Goal: Information Seeking & Learning: Learn about a topic

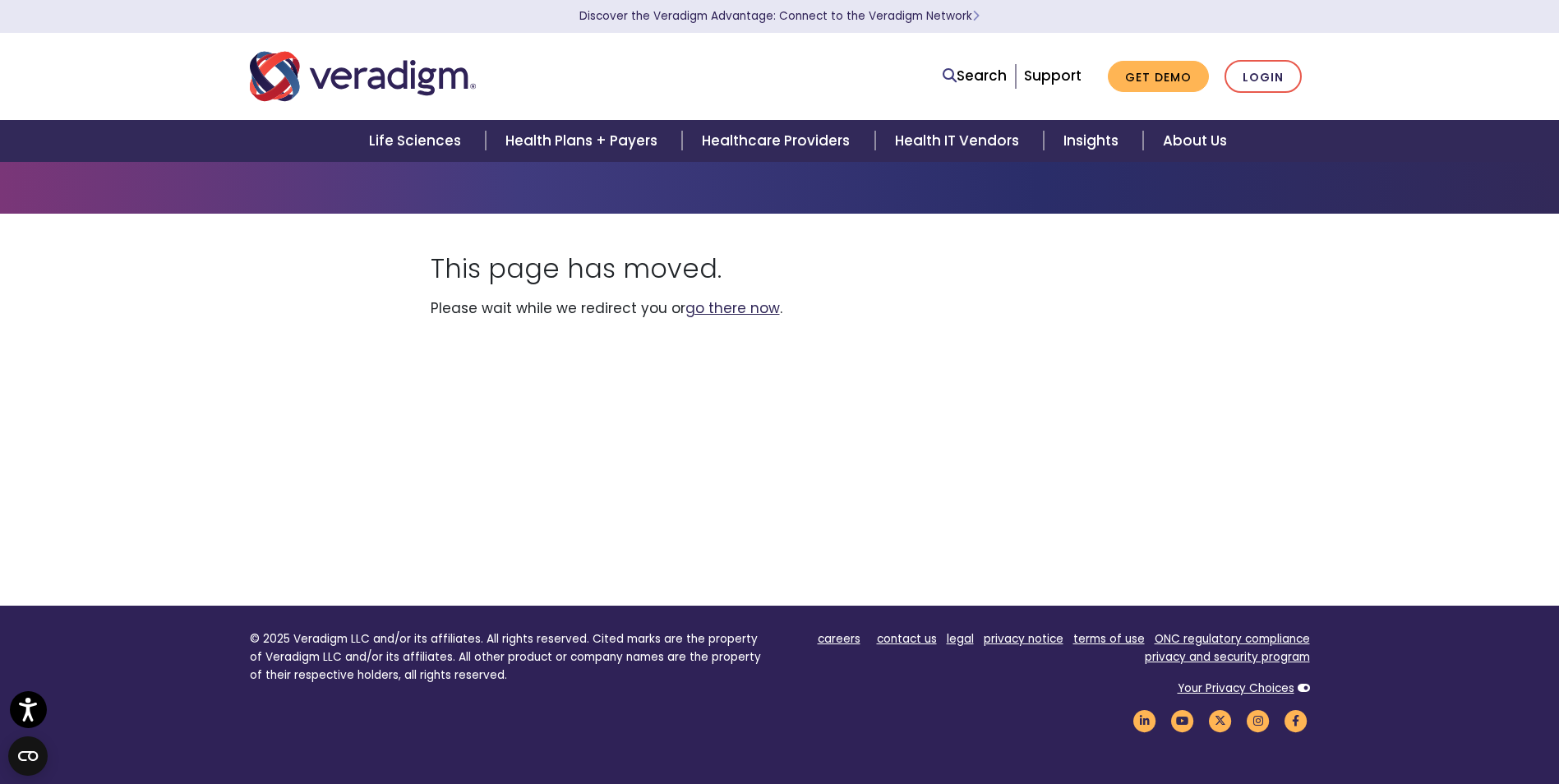
click at [737, 307] on link "go there now" at bounding box center [732, 308] width 95 height 20
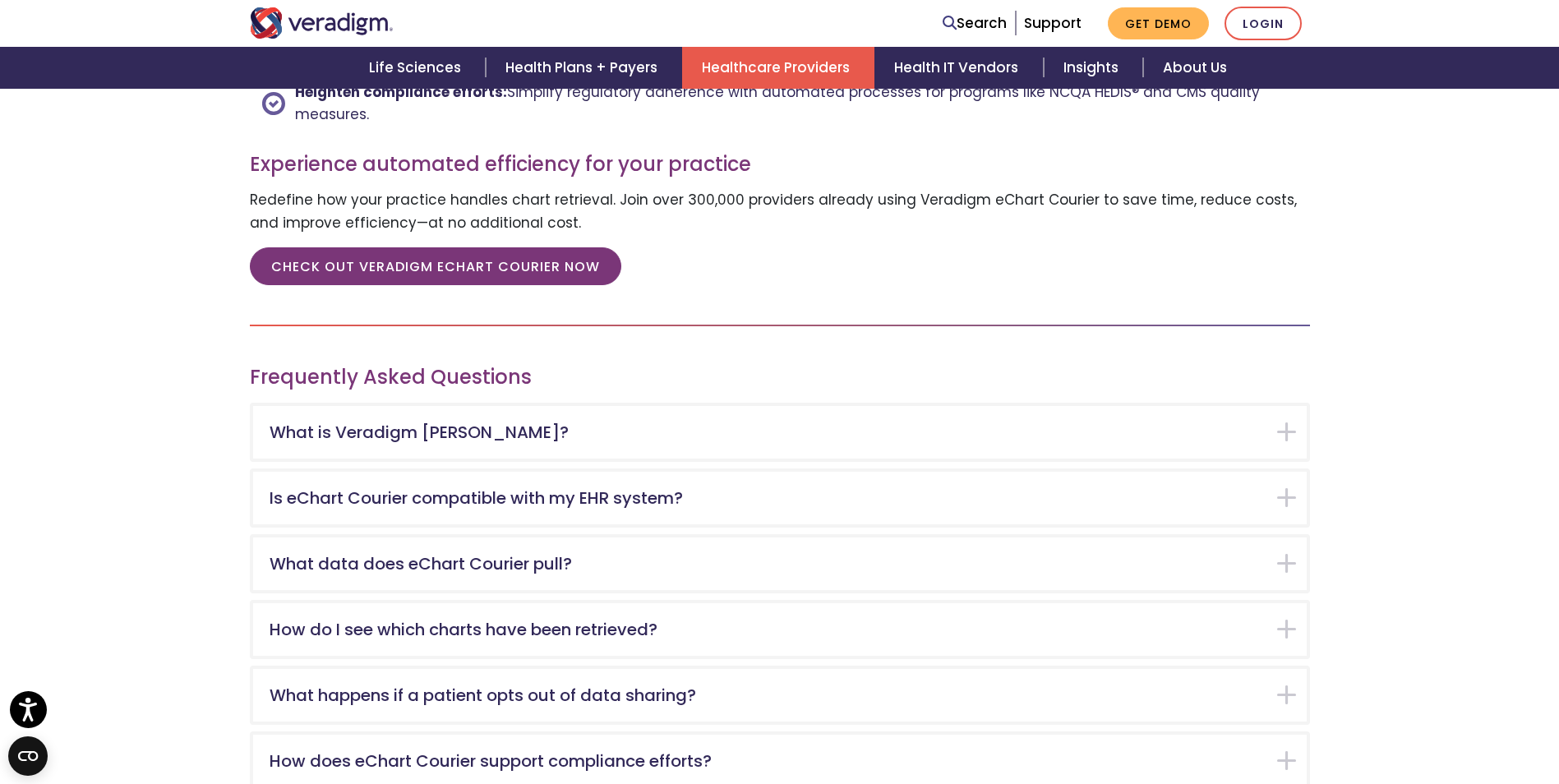
scroll to position [2383, 0]
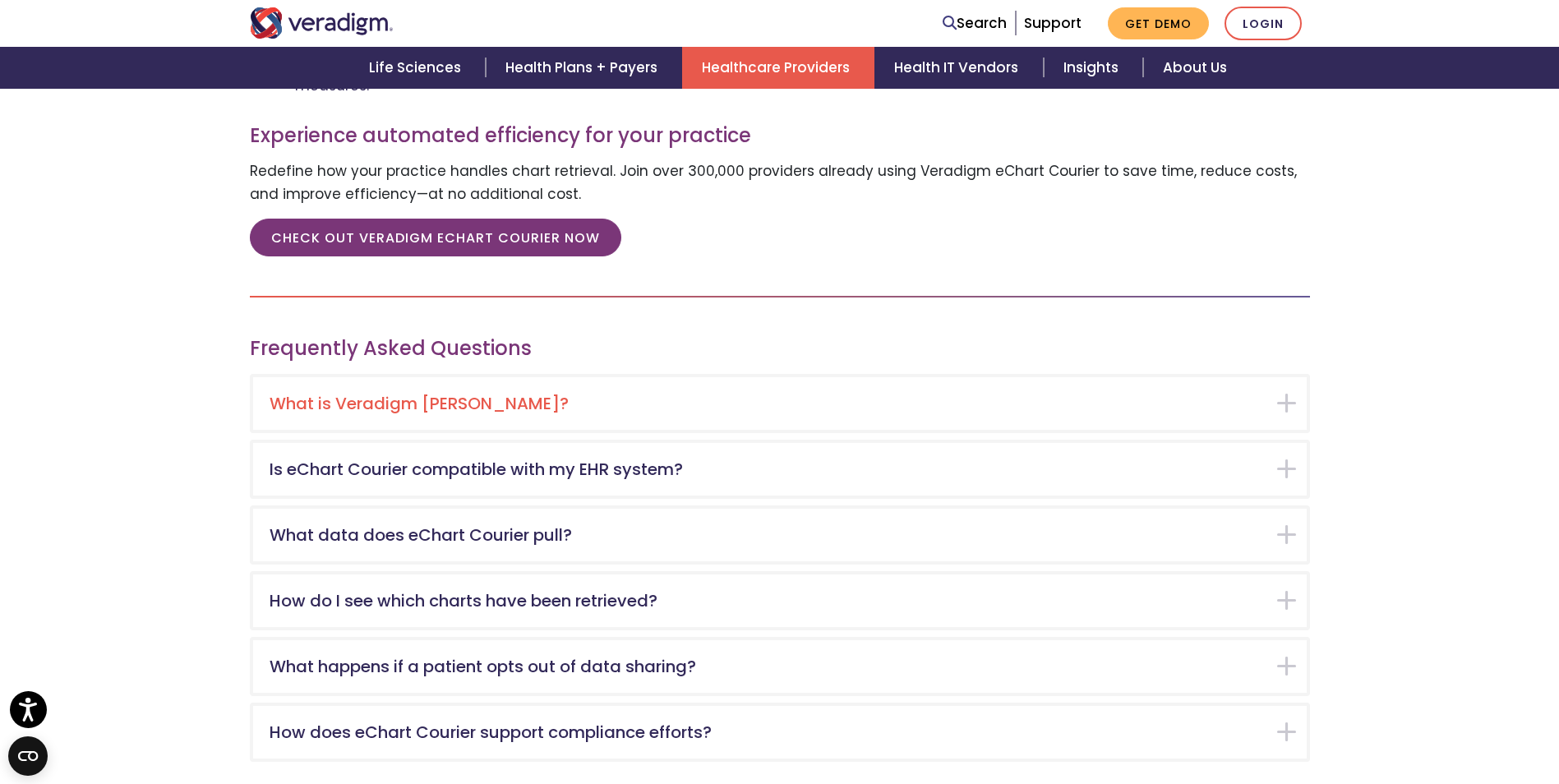
click at [954, 419] on div "What is Veradigm eChart Courier?" at bounding box center [780, 404] width 1054 height 53
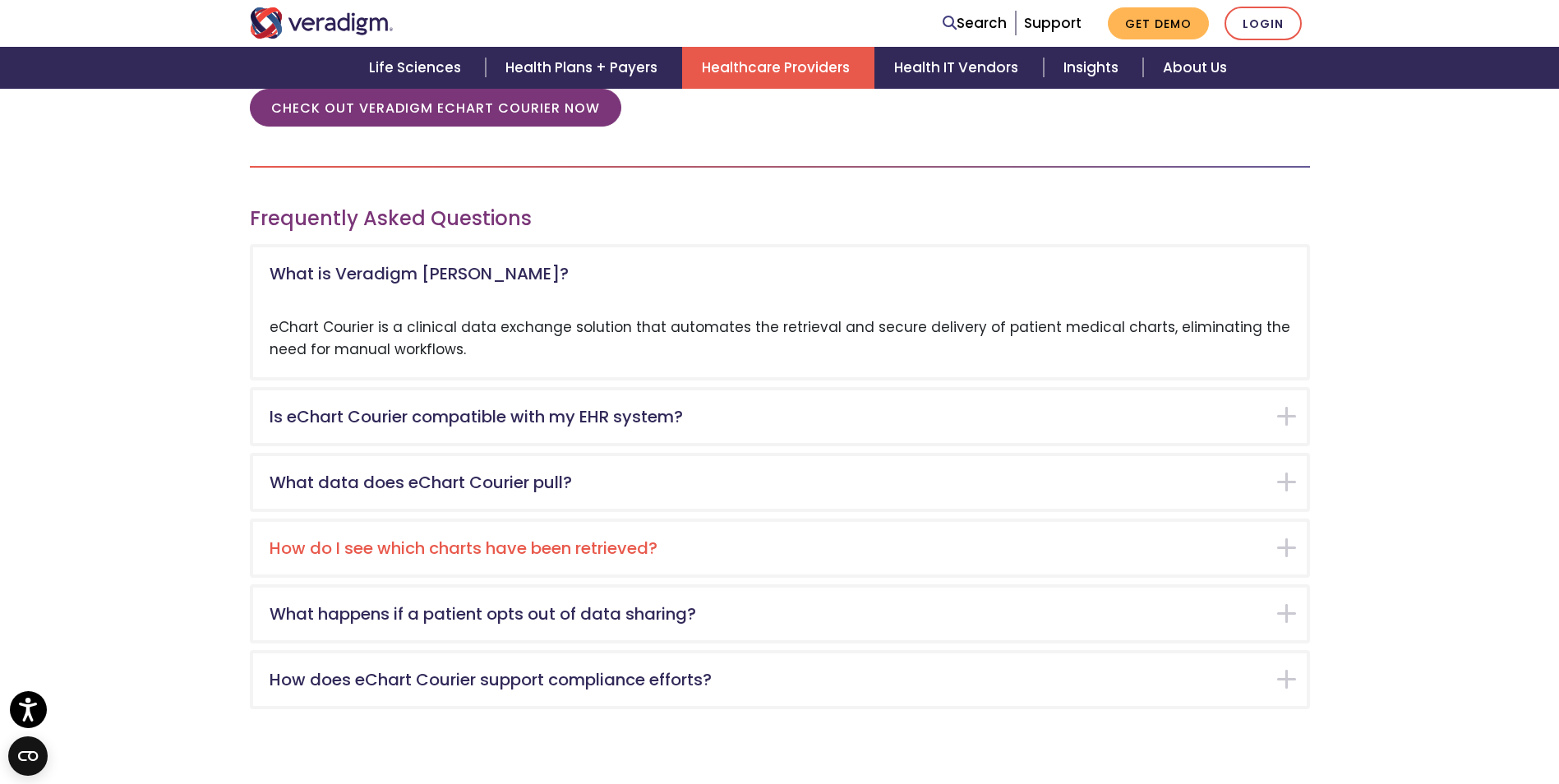
scroll to position [2499, 0]
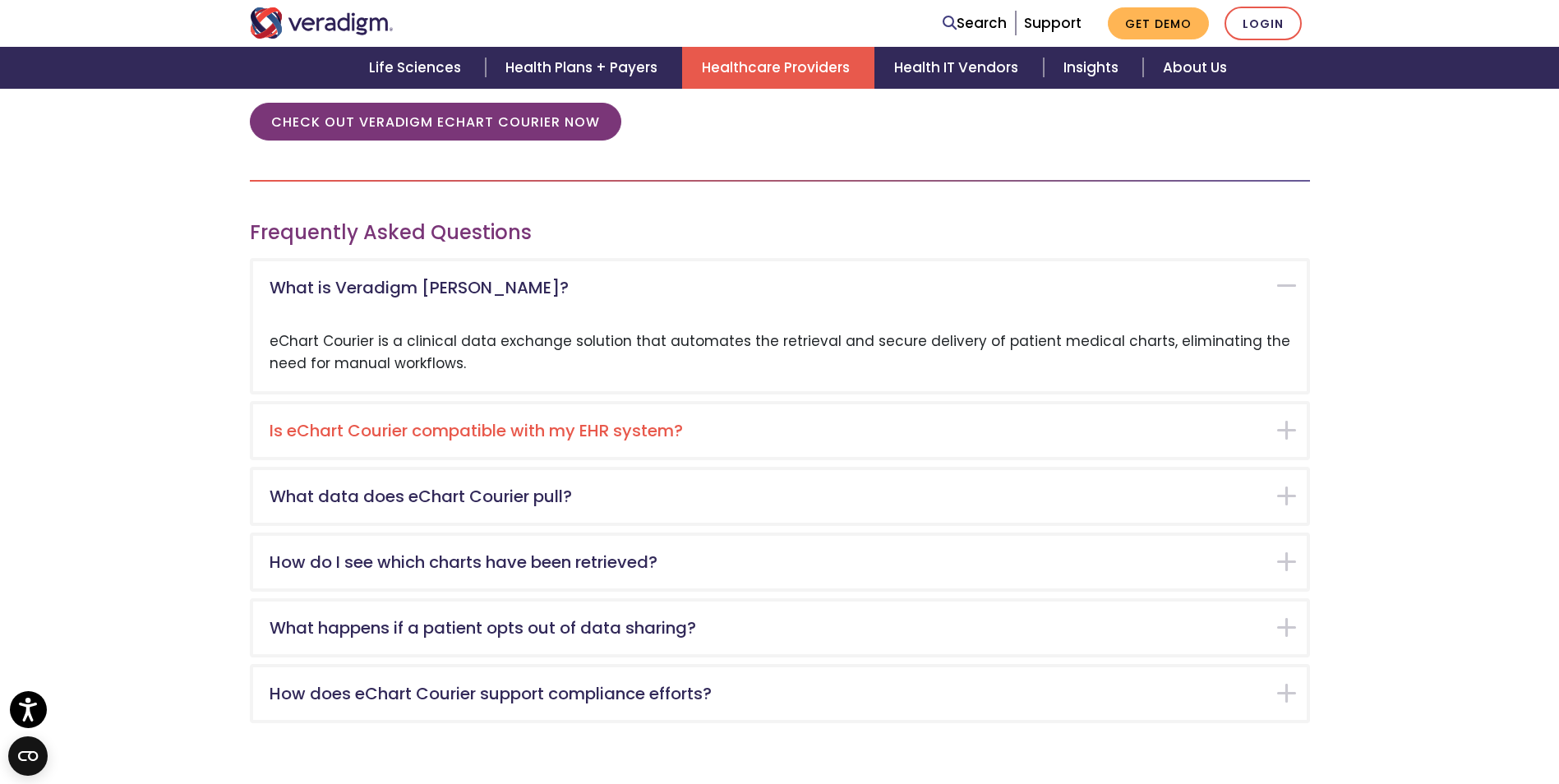
click at [955, 424] on h5 "Is eChart Courier compatible with my EHR system?" at bounding box center [768, 430] width 996 height 20
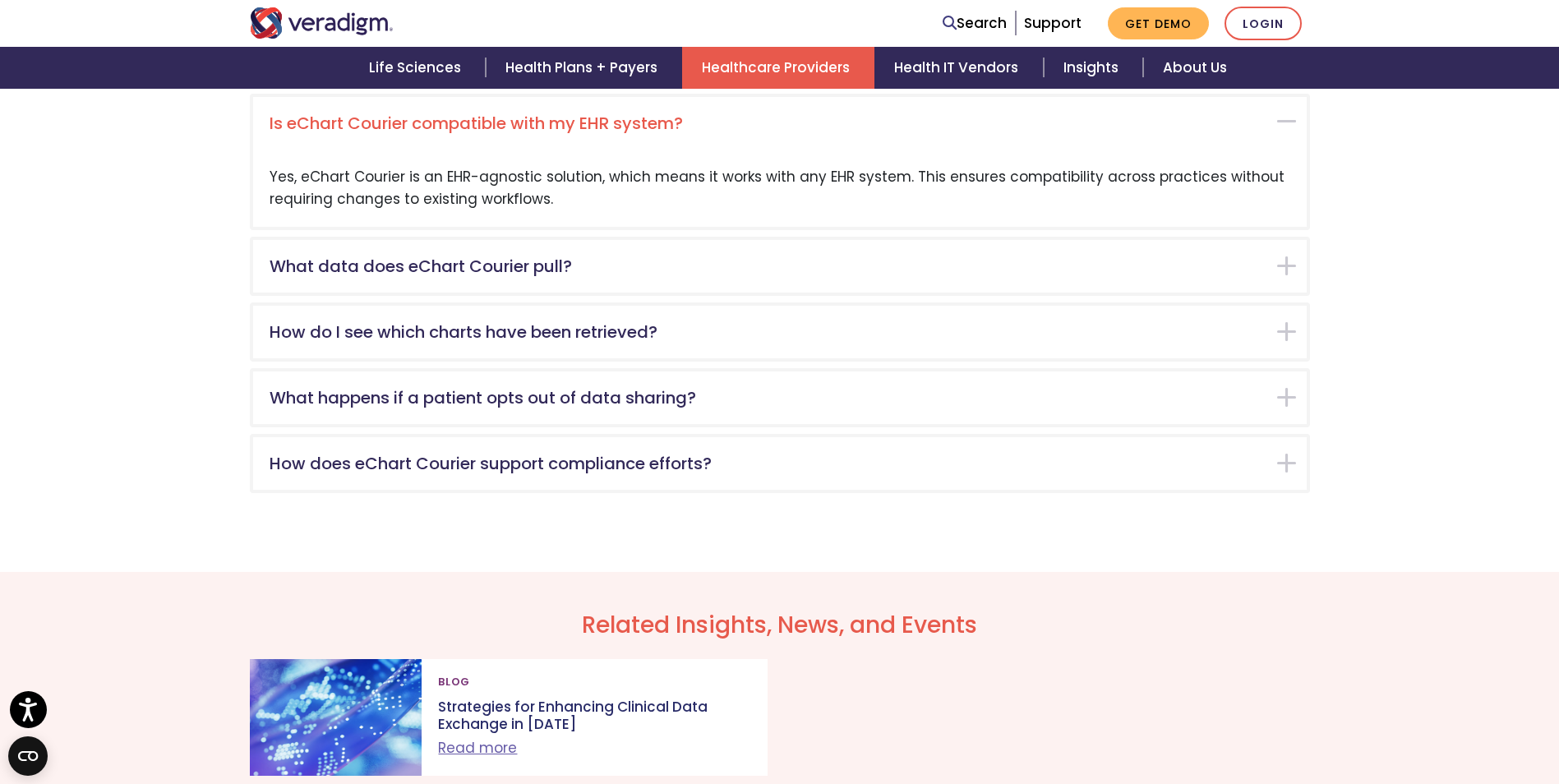
scroll to position [2647, 0]
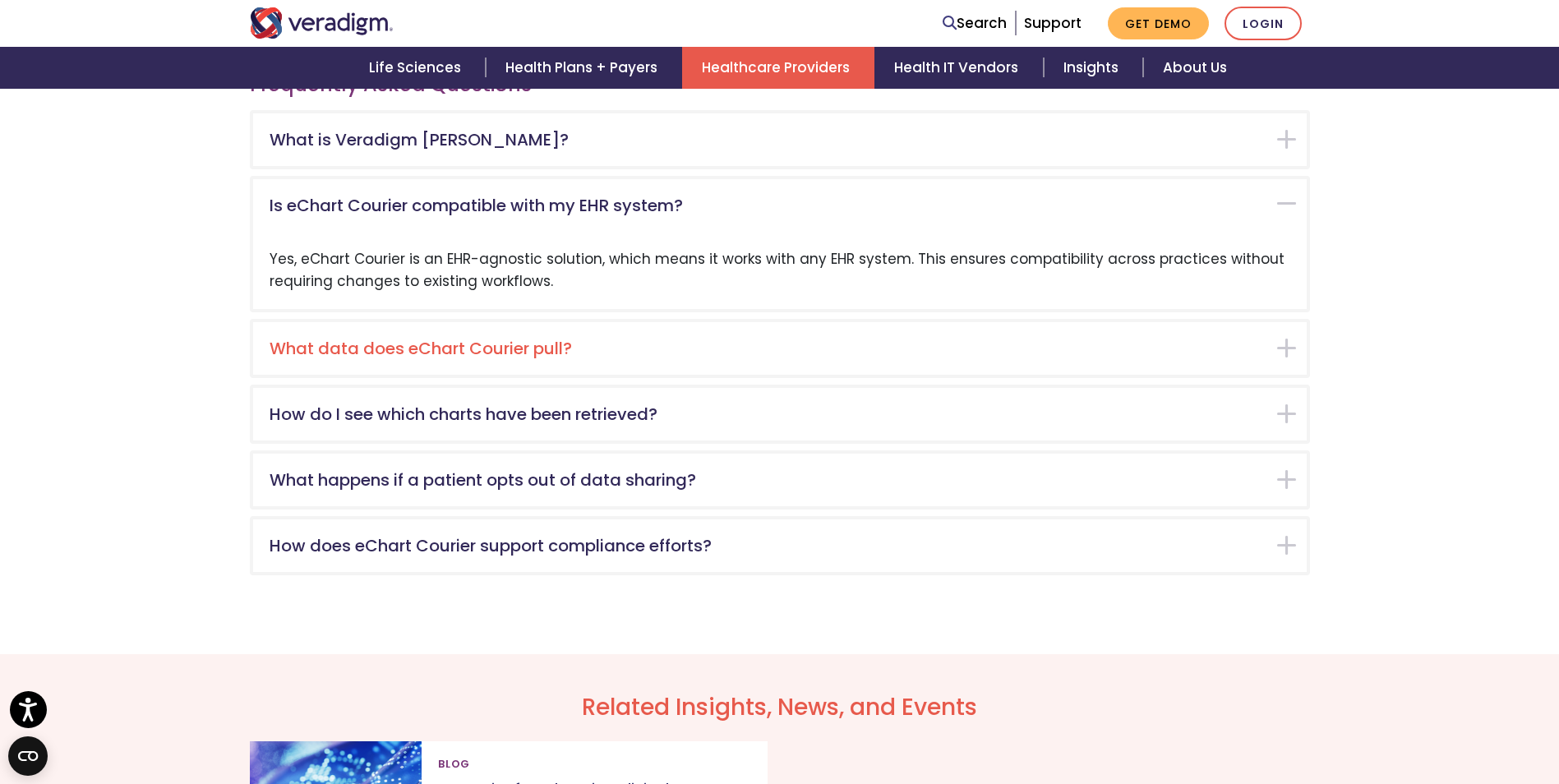
click at [913, 354] on h5 "What data does eChart Courier pull?" at bounding box center [768, 349] width 996 height 20
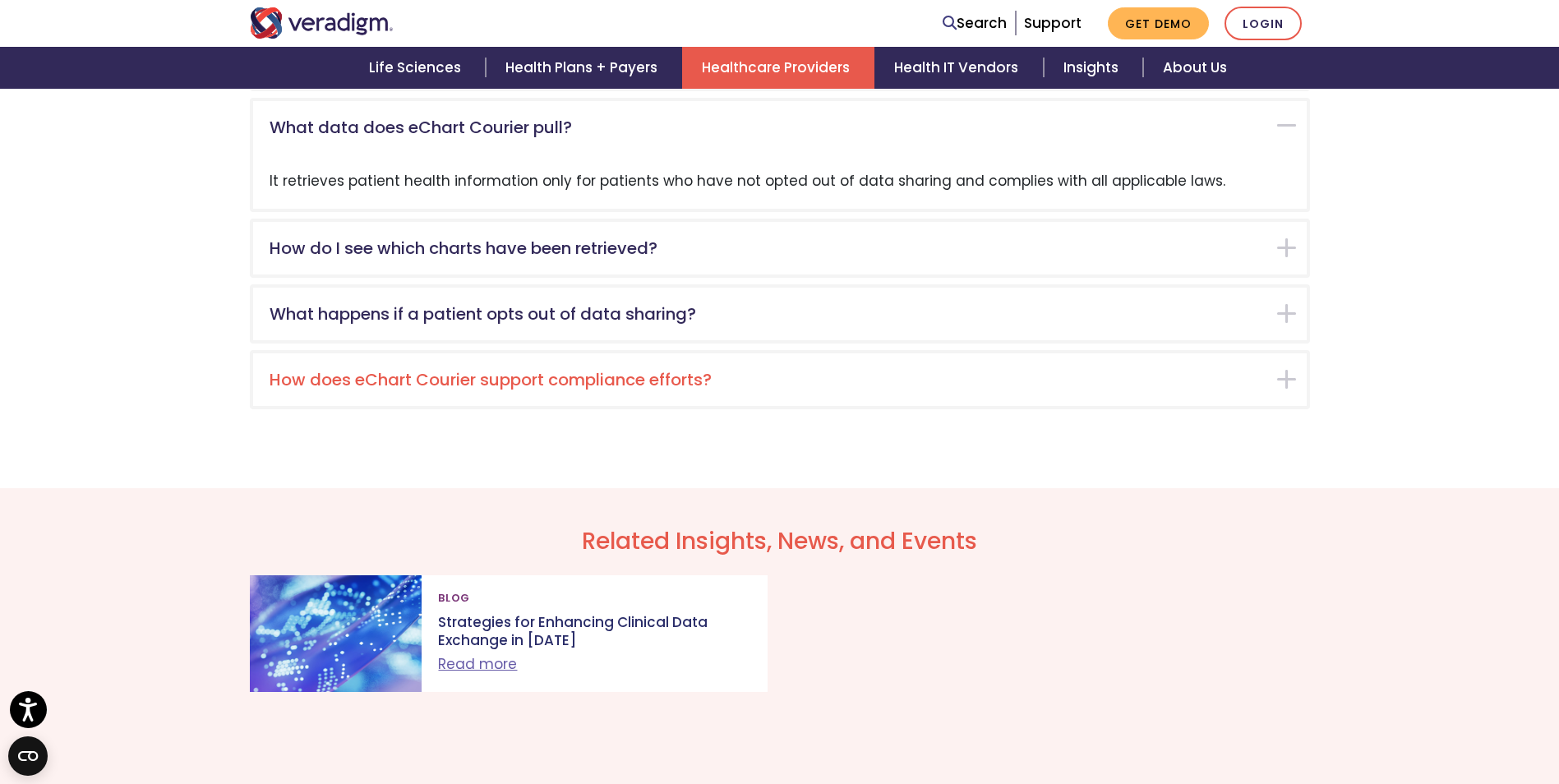
scroll to position [2795, 0]
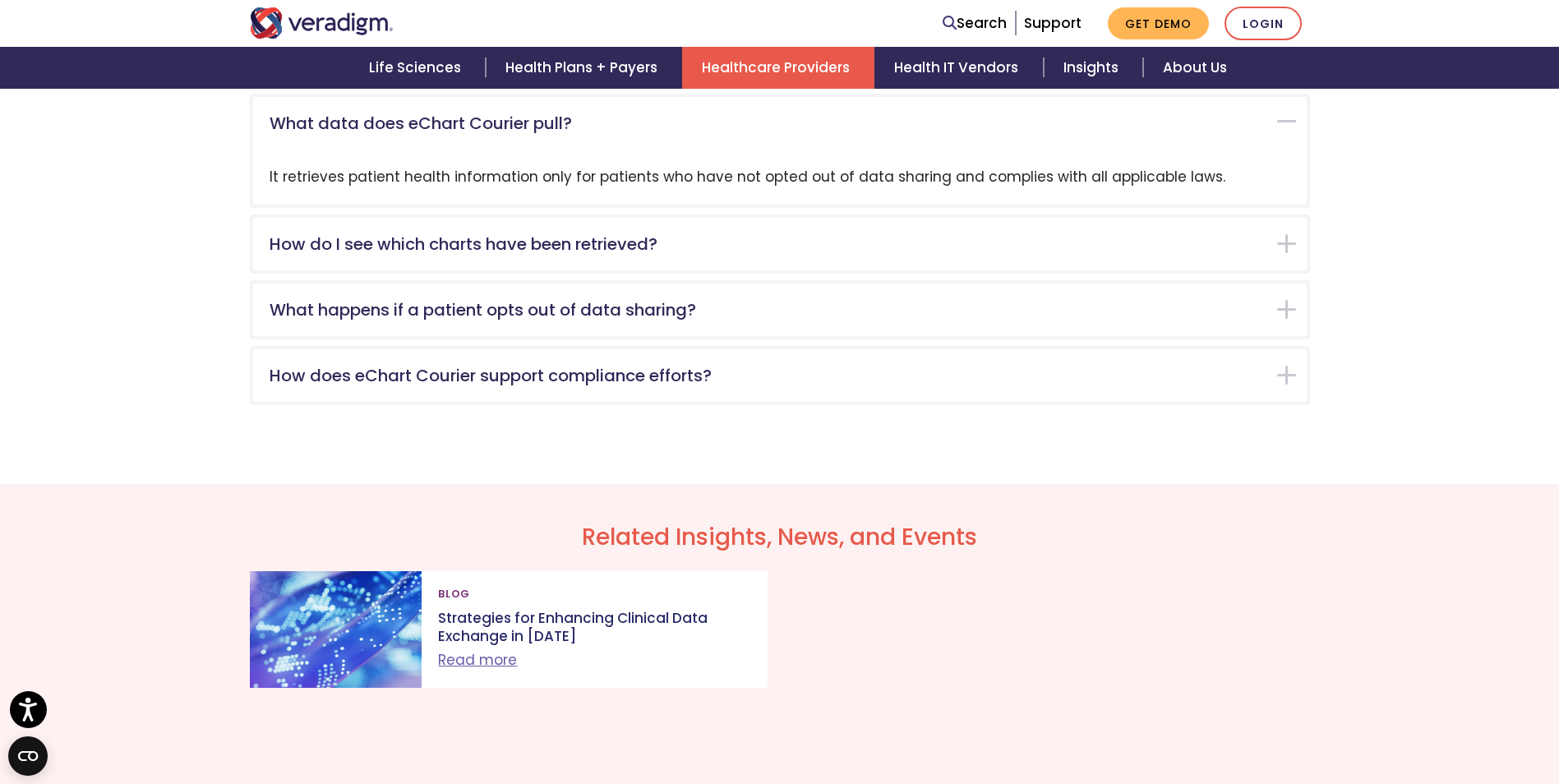
click at [907, 270] on div "How do I see which charts have been retrieved? You can track chart requests and…" at bounding box center [780, 244] width 1060 height 59
click at [903, 247] on h5 "How do I see which charts have been retrieved?" at bounding box center [768, 244] width 996 height 20
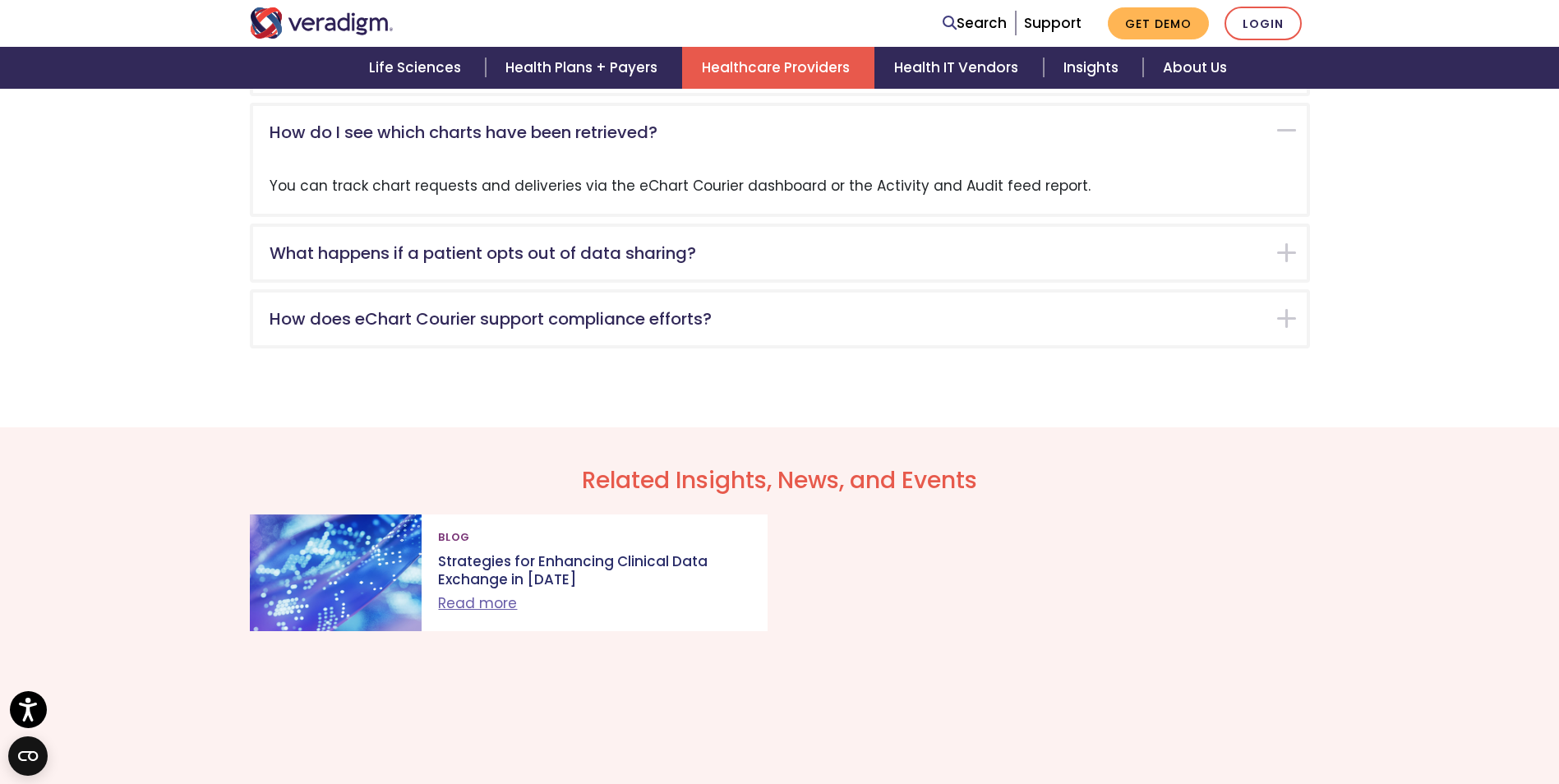
scroll to position [2861, 0]
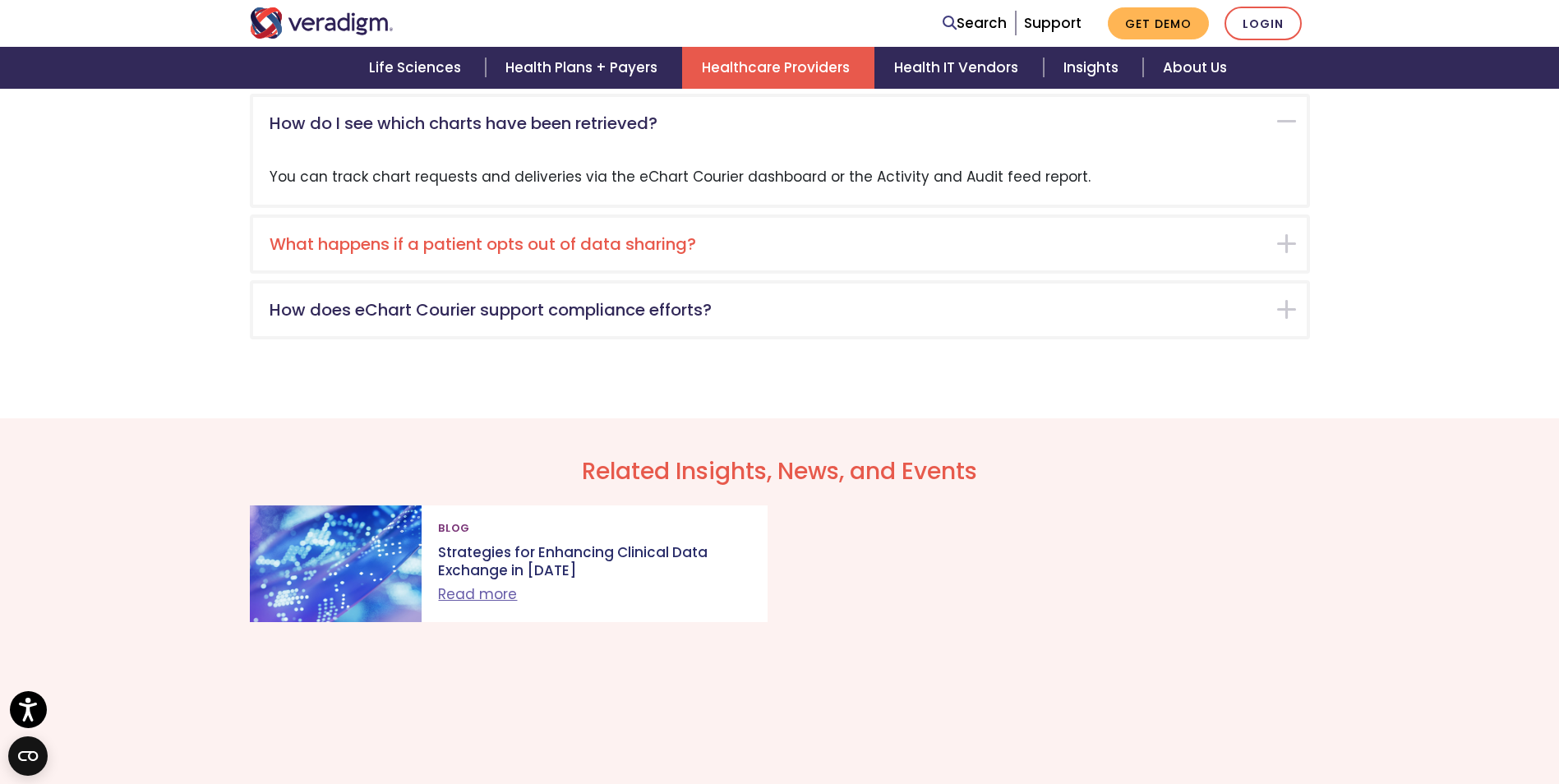
click at [899, 245] on h5 "What happens if a patient opts out of data sharing?" at bounding box center [768, 244] width 996 height 20
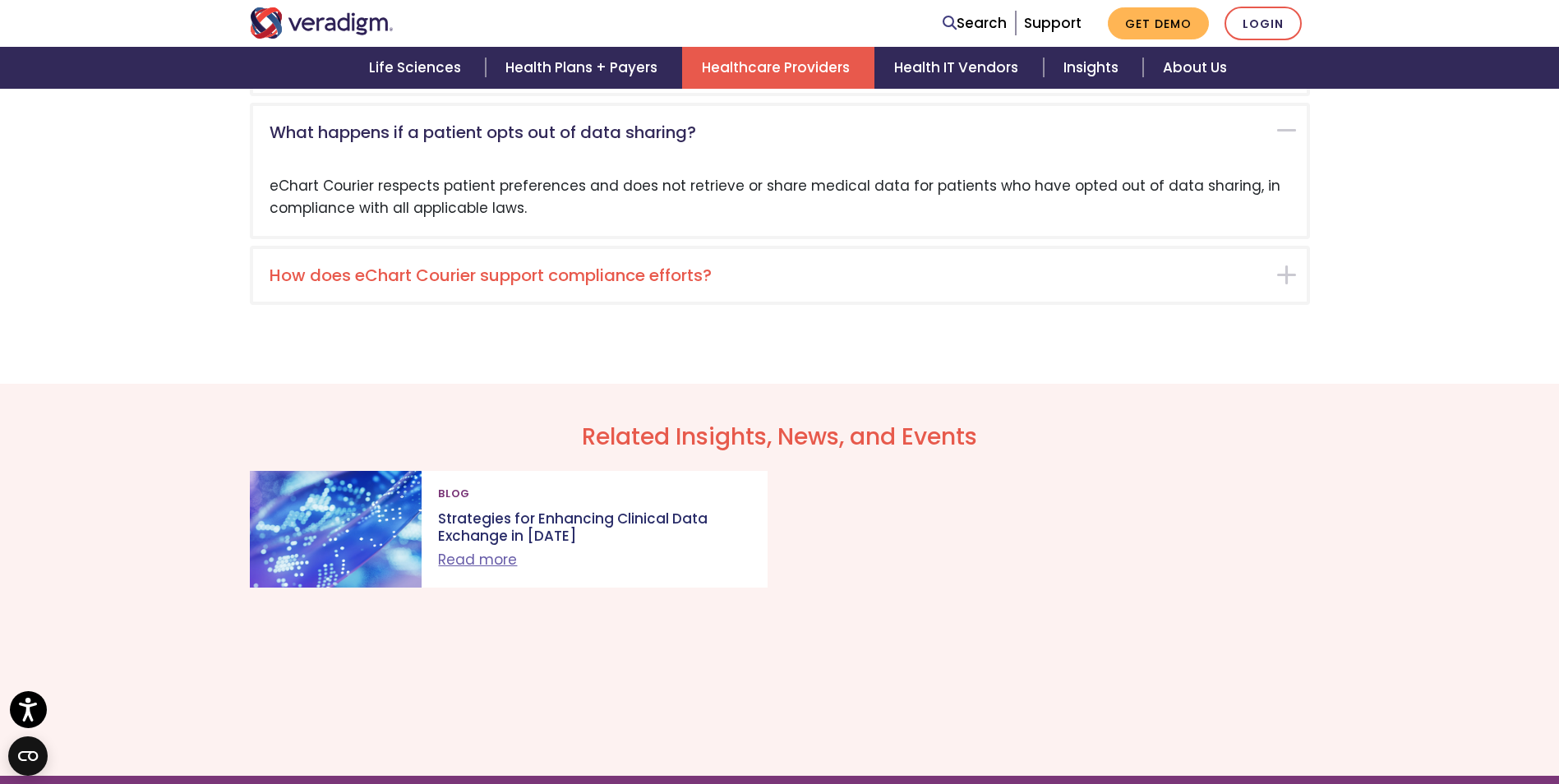
scroll to position [2927, 0]
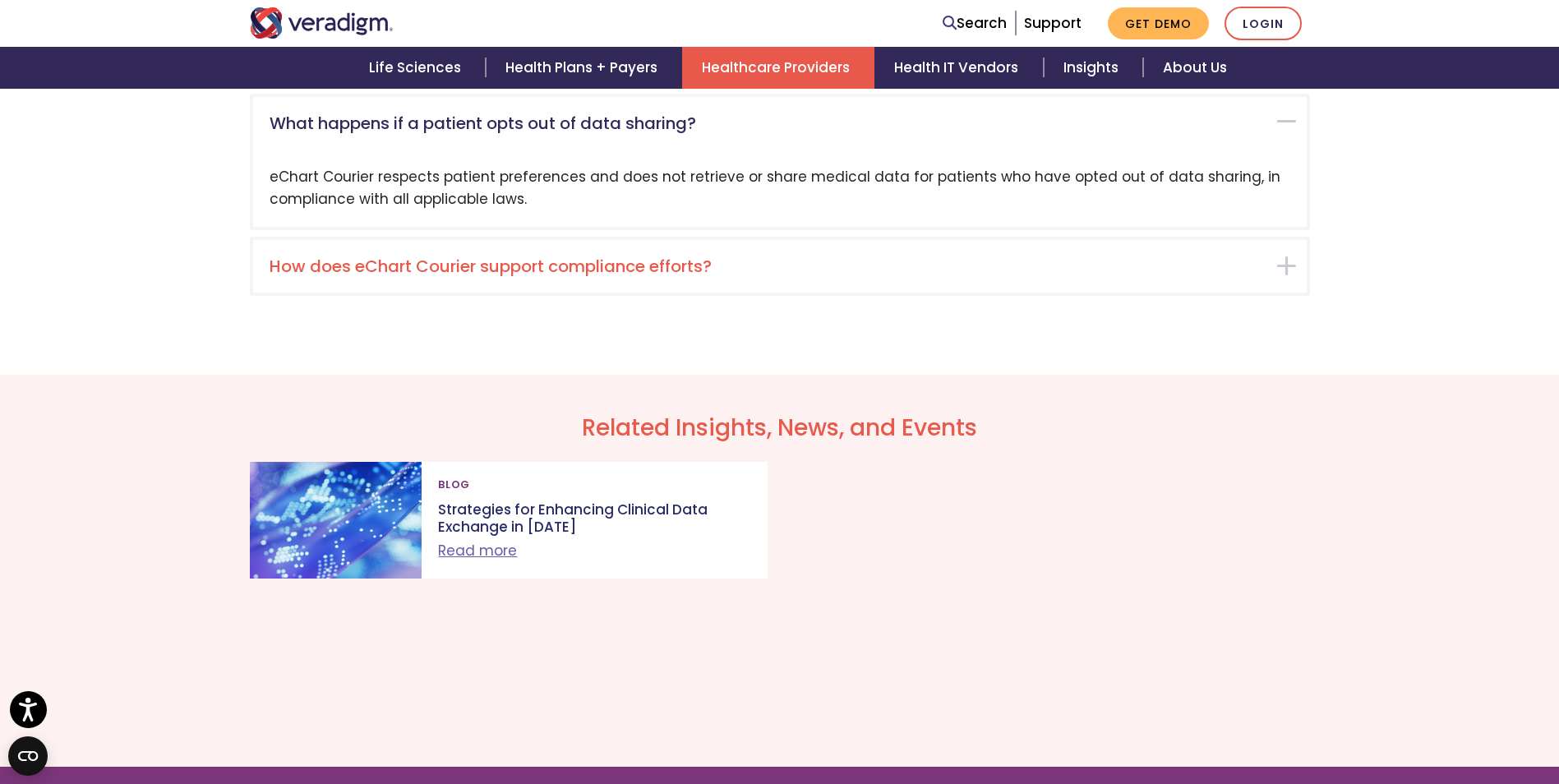
click at [898, 256] on h5 "How does eChart Courier support compliance efforts?" at bounding box center [768, 266] width 996 height 20
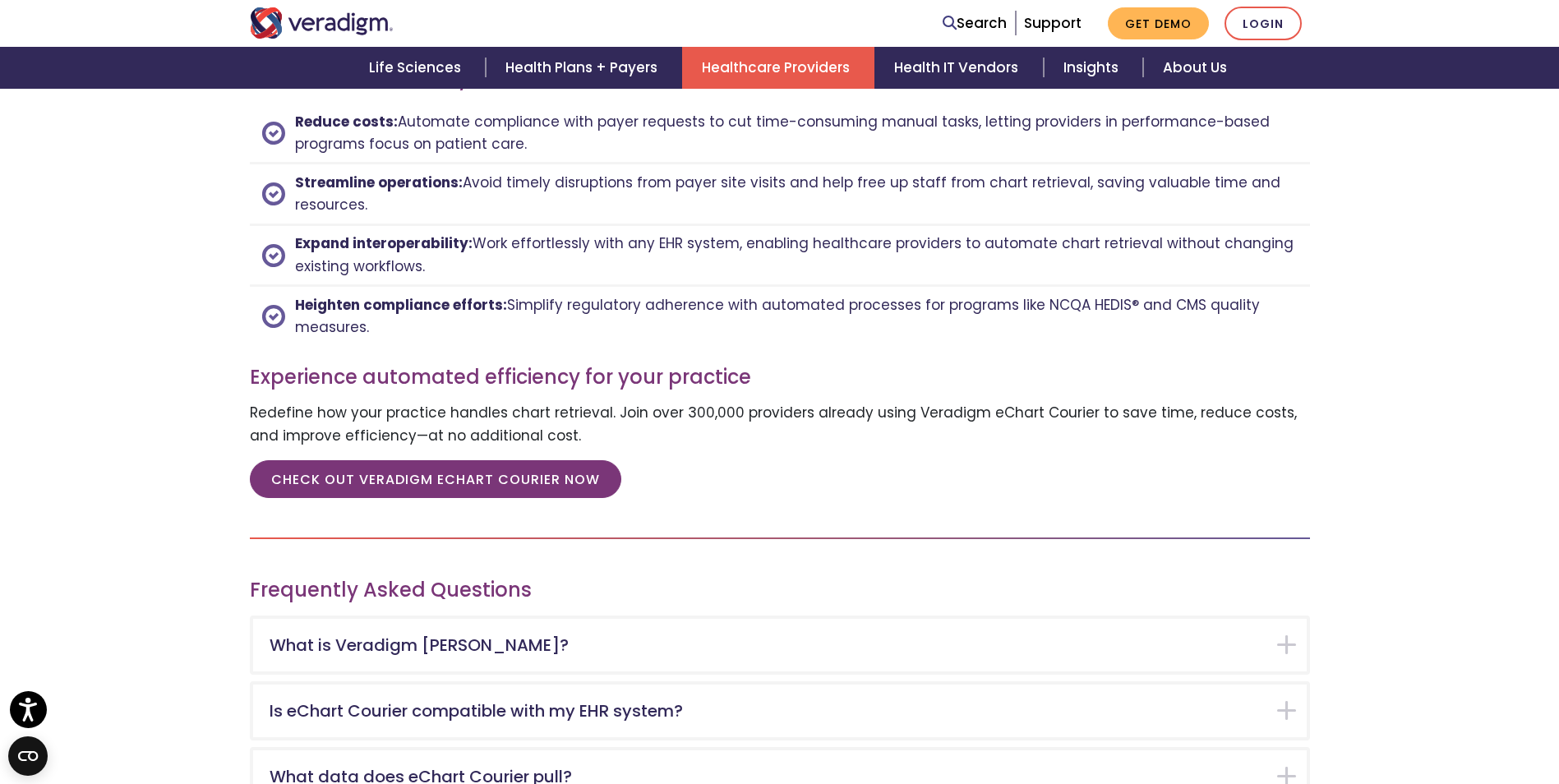
scroll to position [2171, 0]
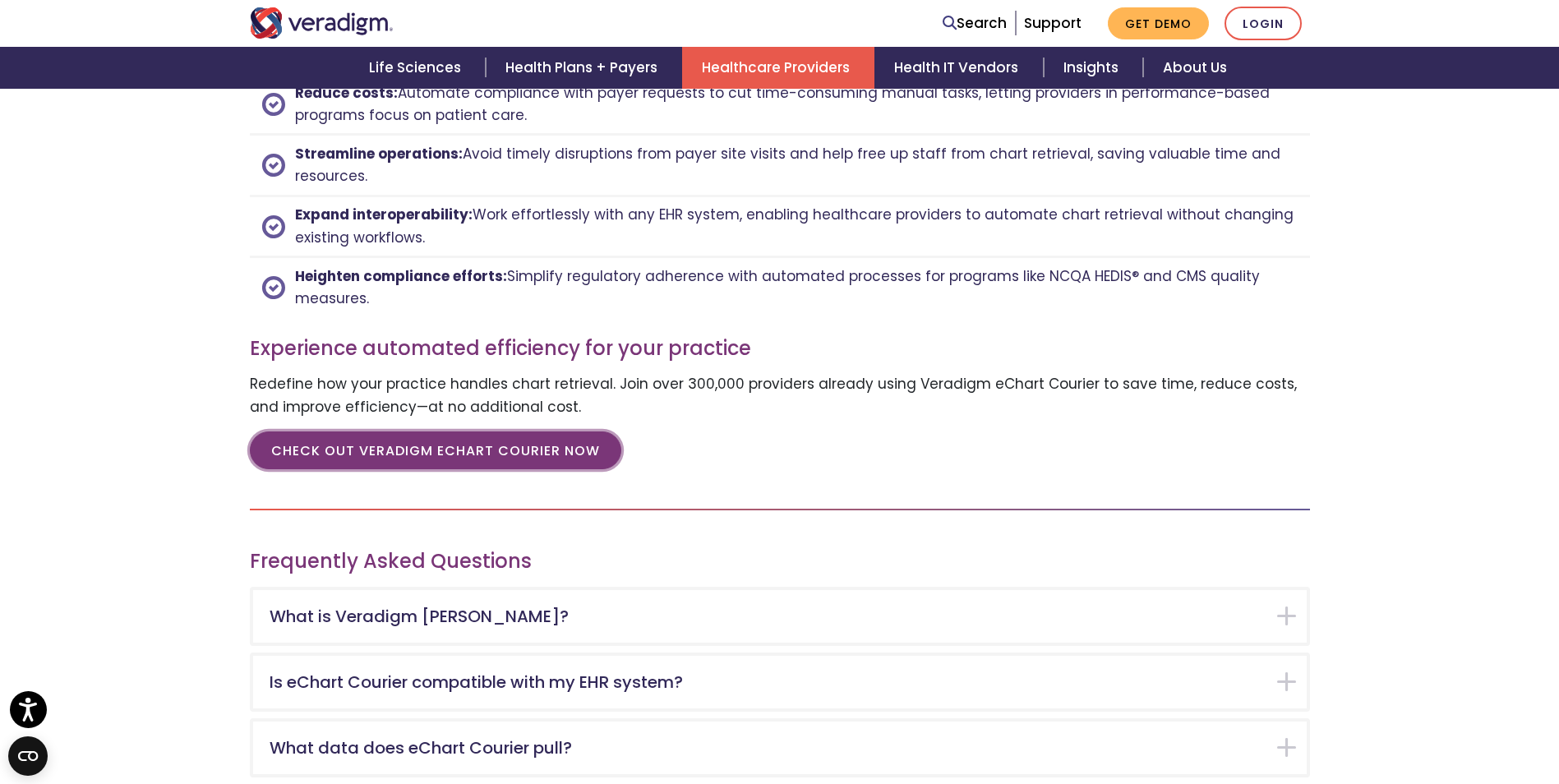
click at [460, 444] on link "CHECK OUT VERADIGM ECHART COURIER NOW" at bounding box center [435, 450] width 372 height 38
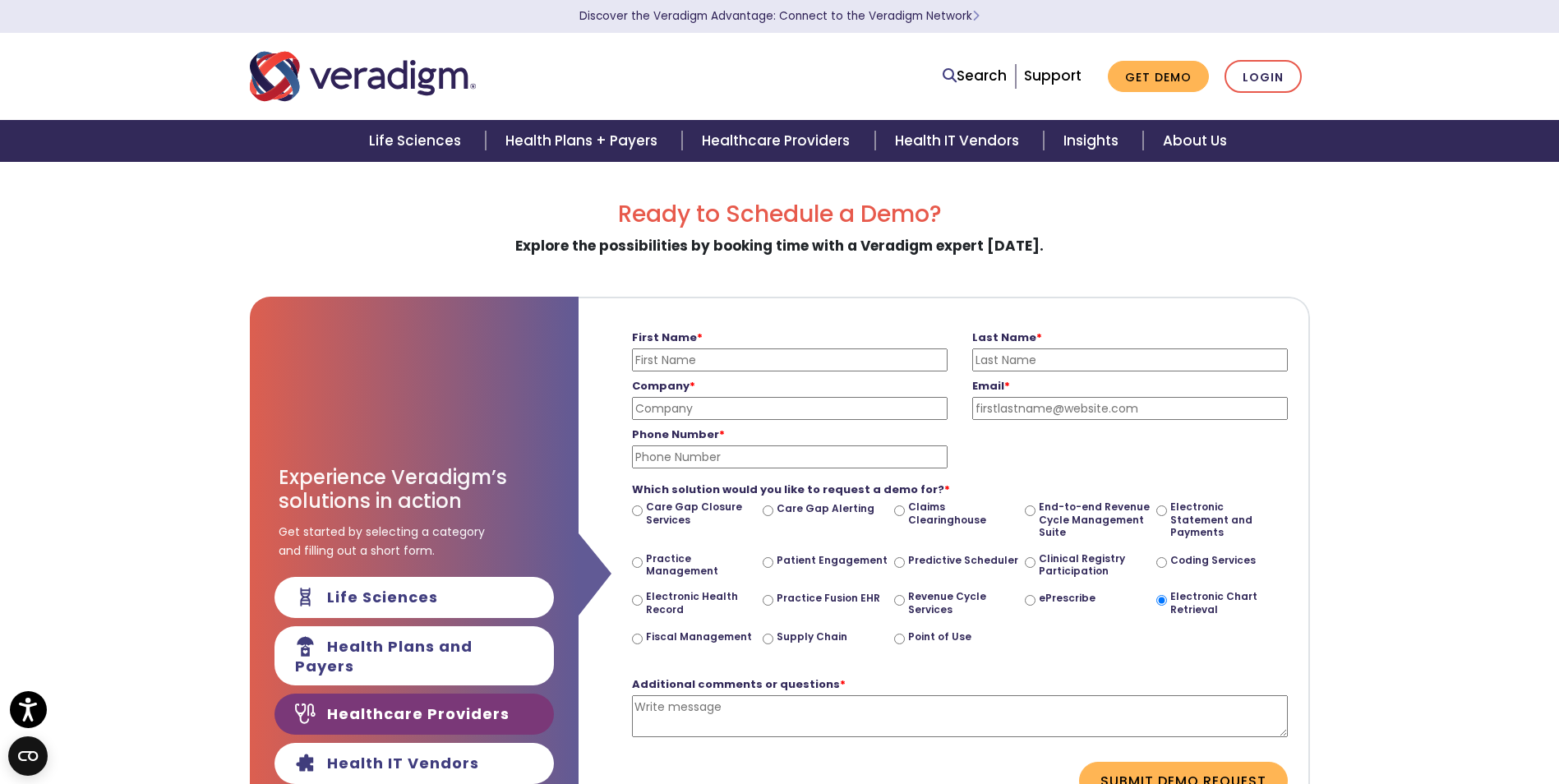
scroll to position [82, 0]
